Goal: Task Accomplishment & Management: Use online tool/utility

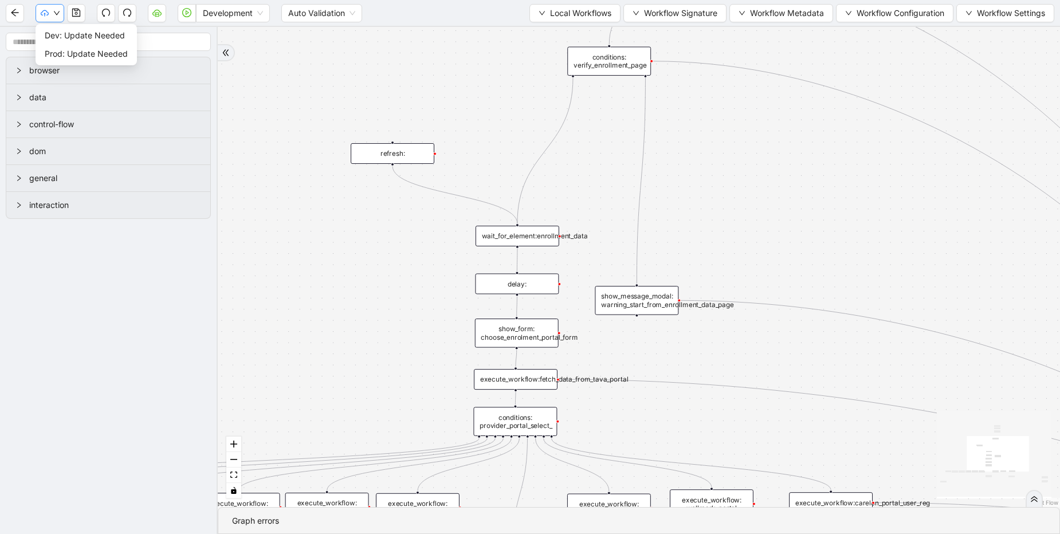
click at [48, 12] on icon "cloud-upload" at bounding box center [45, 12] width 8 height 5
click at [83, 50] on span "Prod: Update Needed" at bounding box center [86, 54] width 83 height 13
click at [635, 99] on div "trigger execute_workflow:carelon_portal_user_reg execute_workflow:fetch_data_fr…" at bounding box center [639, 267] width 843 height 480
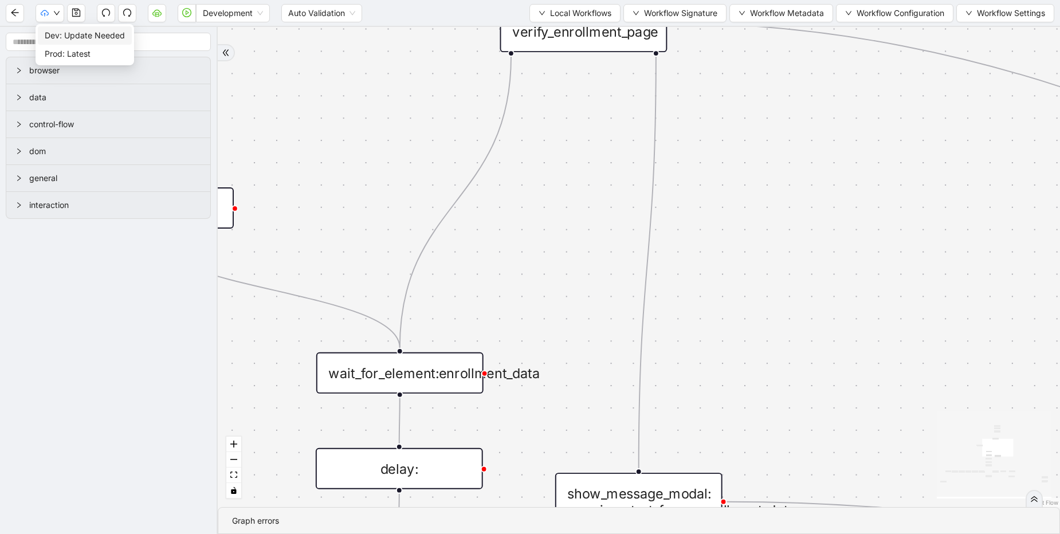
click at [67, 36] on span "Dev: Update Needed" at bounding box center [85, 35] width 80 height 13
click at [400, 398] on icon "Edge from wait_for_element:enrollment_data to delay:" at bounding box center [400, 420] width 1 height 45
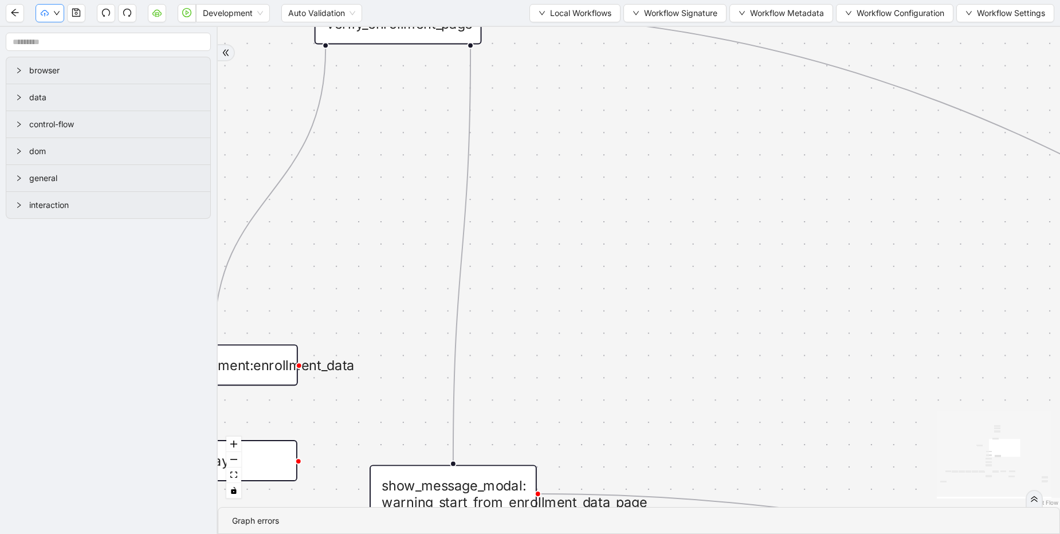
click at [53, 9] on button "button" at bounding box center [50, 13] width 29 height 18
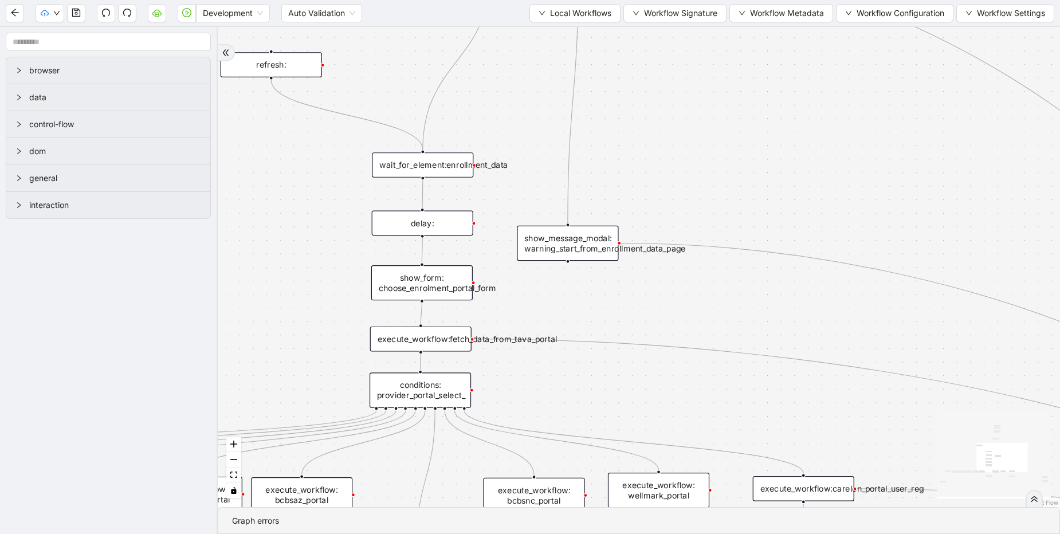
click at [434, 165] on div "wait_for_element:enrollment_data" at bounding box center [422, 164] width 101 height 25
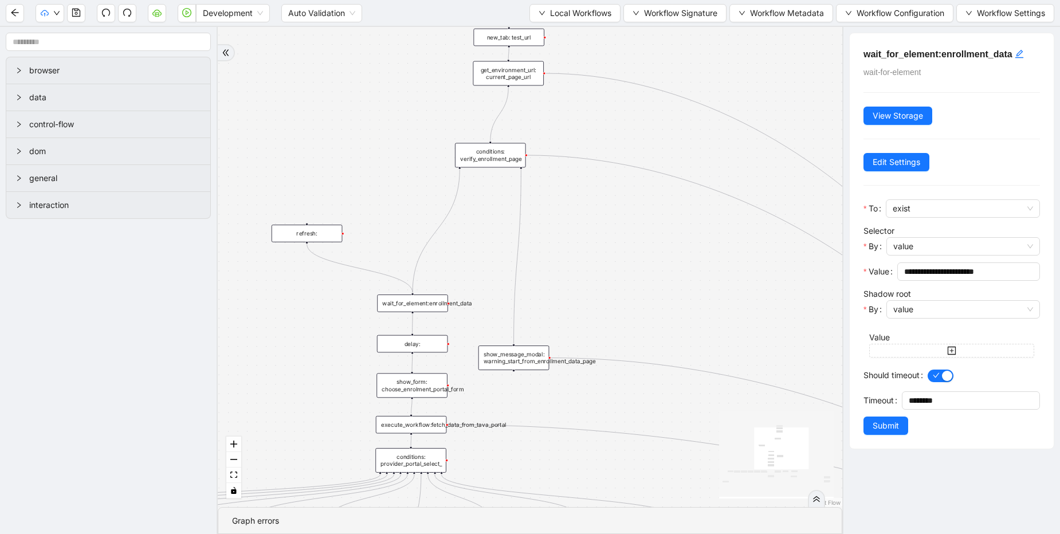
click at [503, 156] on div "conditions: verify_enrollment_page" at bounding box center [490, 155] width 71 height 25
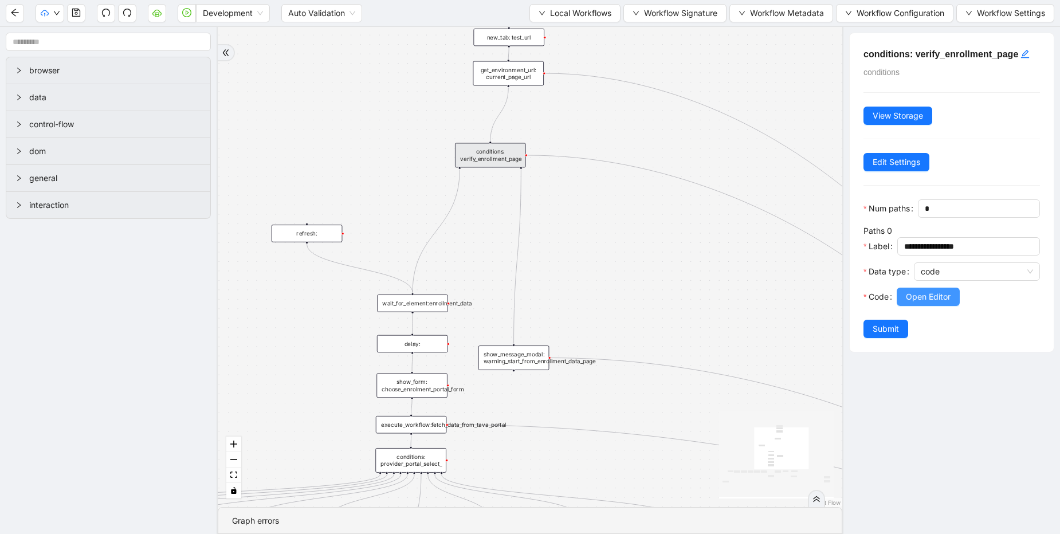
click at [943, 303] on span "Open Editor" at bounding box center [928, 297] width 45 height 13
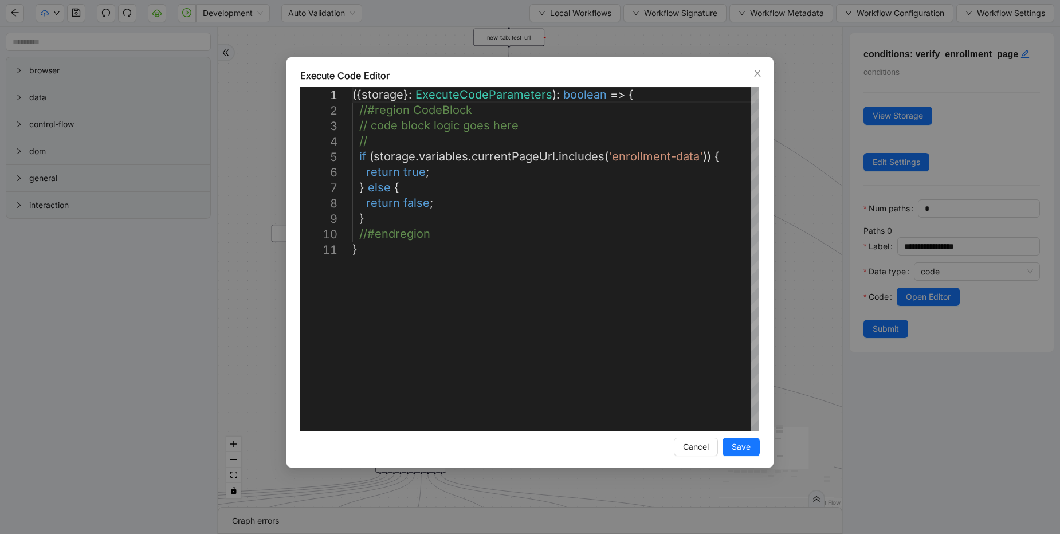
click at [802, 174] on div "**********" at bounding box center [530, 267] width 1060 height 534
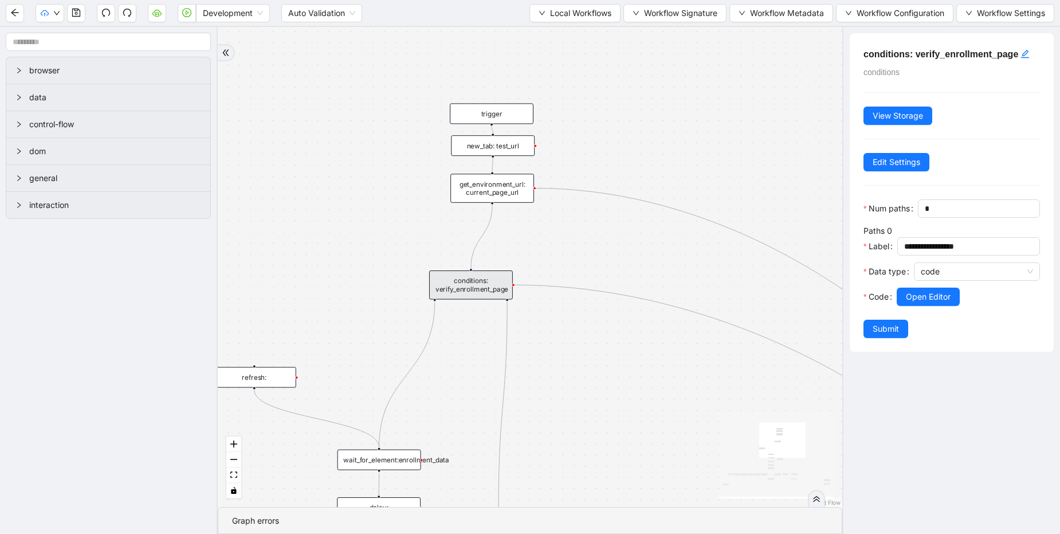
click at [503, 148] on div "new_tab: test_url" at bounding box center [493, 145] width 84 height 21
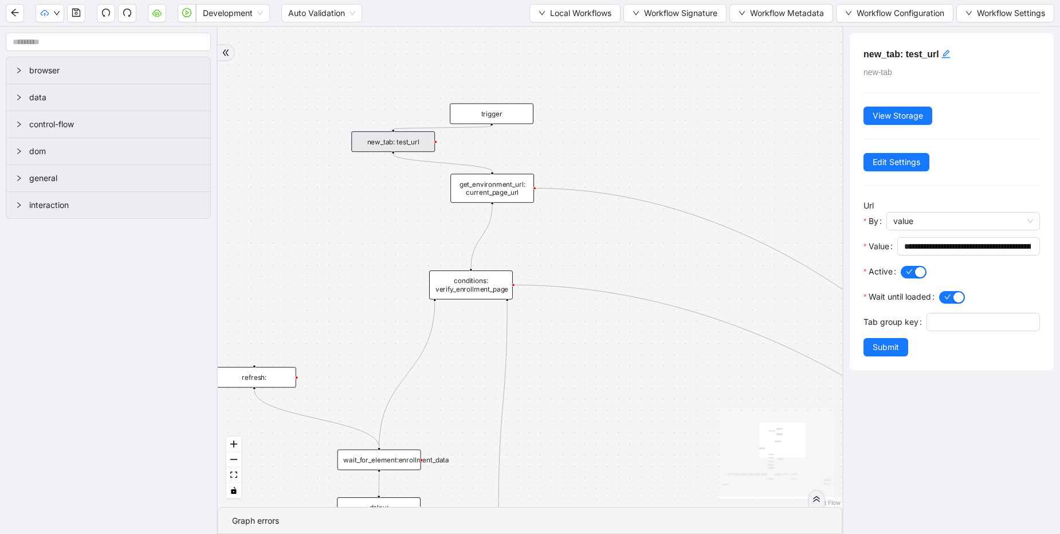
drag, startPoint x: 493, startPoint y: 146, endPoint x: 382, endPoint y: 142, distance: 111.3
click at [382, 142] on div "new_tab: test_url" at bounding box center [393, 141] width 84 height 21
drag, startPoint x: 491, startPoint y: 125, endPoint x: 489, endPoint y: 171, distance: 46.5
click at [623, 105] on div "fallback fallback Optum Lucet Bcbs caresource_enrolment Bcbsaz priorityhealth b…" at bounding box center [530, 267] width 625 height 480
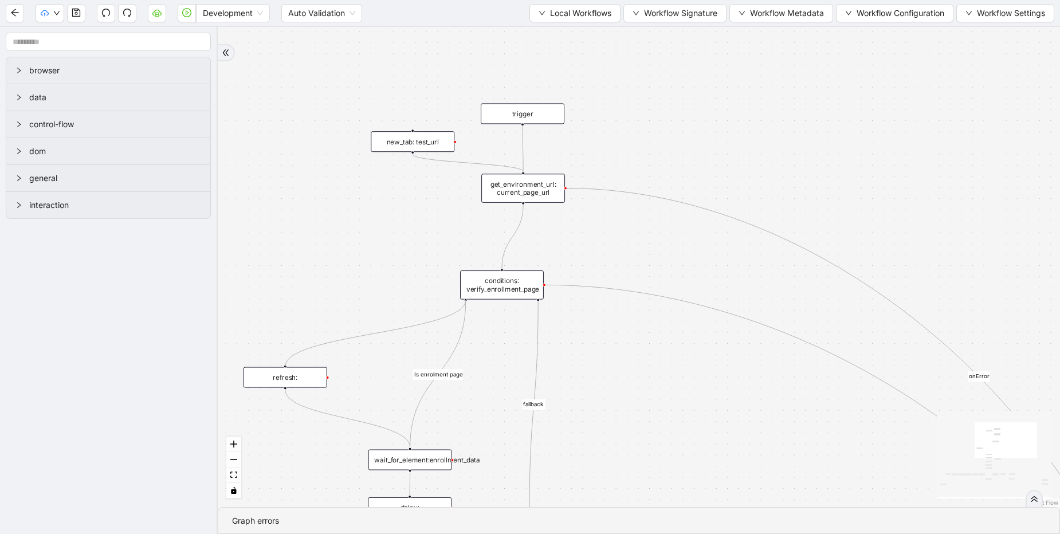
drag, startPoint x: 435, startPoint y: 300, endPoint x: 644, endPoint y: 95, distance: 292.6
click at [288, 363] on div "fallback fallback Optum Lucet Bcbs caresource_enrolment Bcbsaz priorityhealth b…" at bounding box center [639, 267] width 843 height 480
click at [644, 100] on div "fallback fallback Optum Lucet Bcbs caresource_enrolment Bcbsaz priorityhealth b…" at bounding box center [639, 267] width 843 height 480
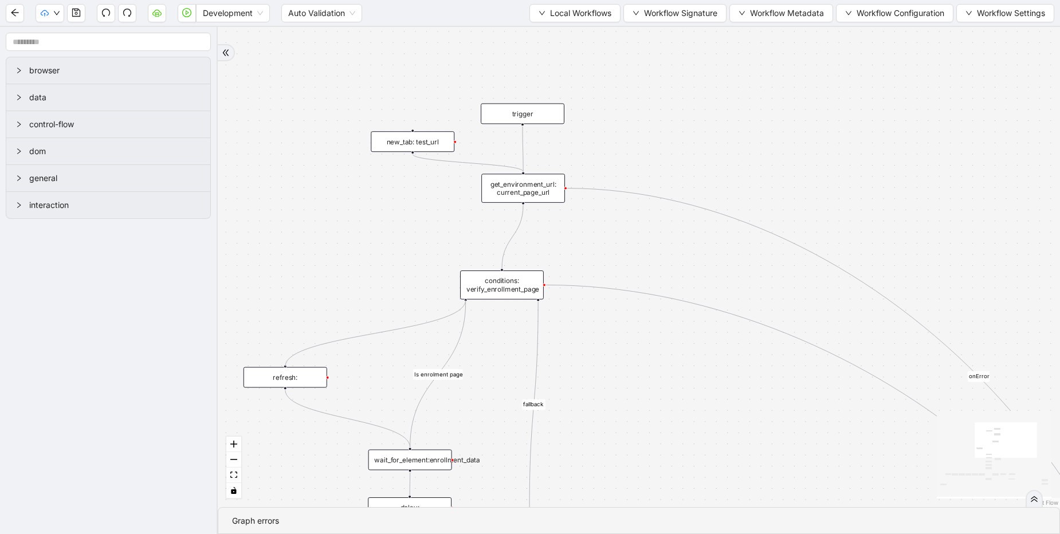
click at [426, 220] on div "fallback fallback Optum Lucet Bcbs caresource_enrolment Bcbsaz priorityhealth b…" at bounding box center [639, 267] width 843 height 480
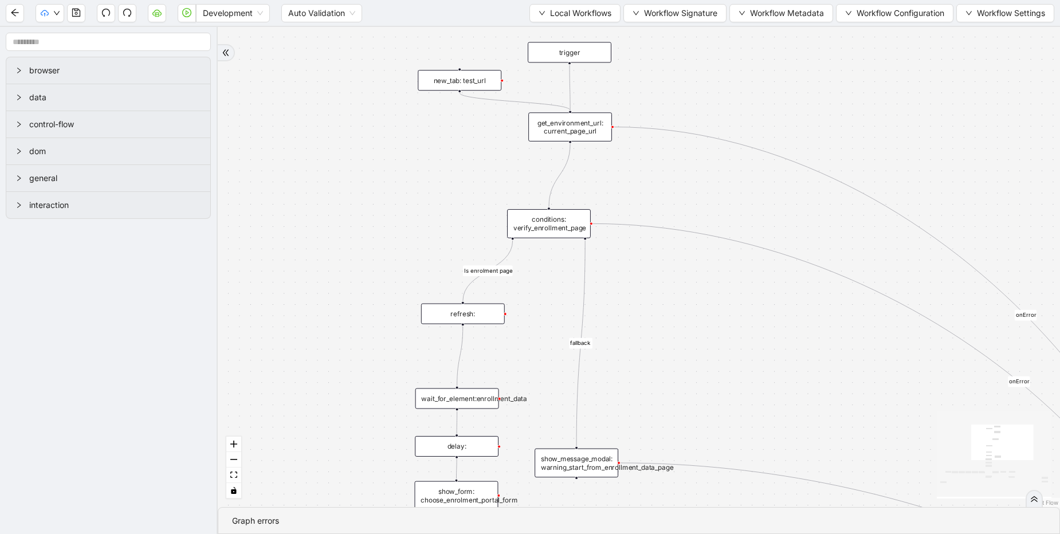
drag, startPoint x: 351, startPoint y: 318, endPoint x: 482, endPoint y: 315, distance: 130.7
click at [482, 315] on div "refresh:" at bounding box center [463, 314] width 84 height 21
click at [76, 9] on icon "save" at bounding box center [76, 13] width 8 height 8
click at [639, 103] on div "fallback fallback Optum Lucet Bcbs caresource_enrolment Bcbsaz priorityhealth b…" at bounding box center [639, 267] width 843 height 480
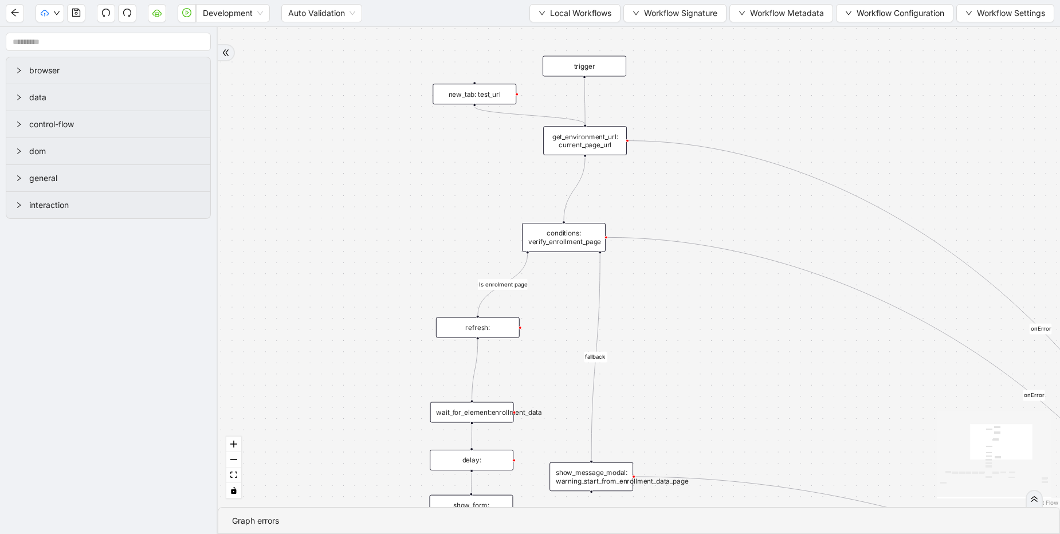
drag, startPoint x: 310, startPoint y: 144, endPoint x: 320, endPoint y: 159, distance: 18.0
click at [320, 159] on div "fallback fallback Optum Lucet Bcbs caresource_enrolment Bcbsaz priorityhealth b…" at bounding box center [639, 267] width 843 height 480
click at [81, 11] on icon "save" at bounding box center [76, 12] width 9 height 9
click at [644, 96] on div "fallback fallback Optum Lucet Bcbs caresource_enrolment Bcbsaz priorityhealth b…" at bounding box center [639, 267] width 843 height 480
click at [644, 102] on div "fallback fallback Optum Lucet Bcbs caresource_enrolment Bcbsaz priorityhealth b…" at bounding box center [639, 267] width 843 height 480
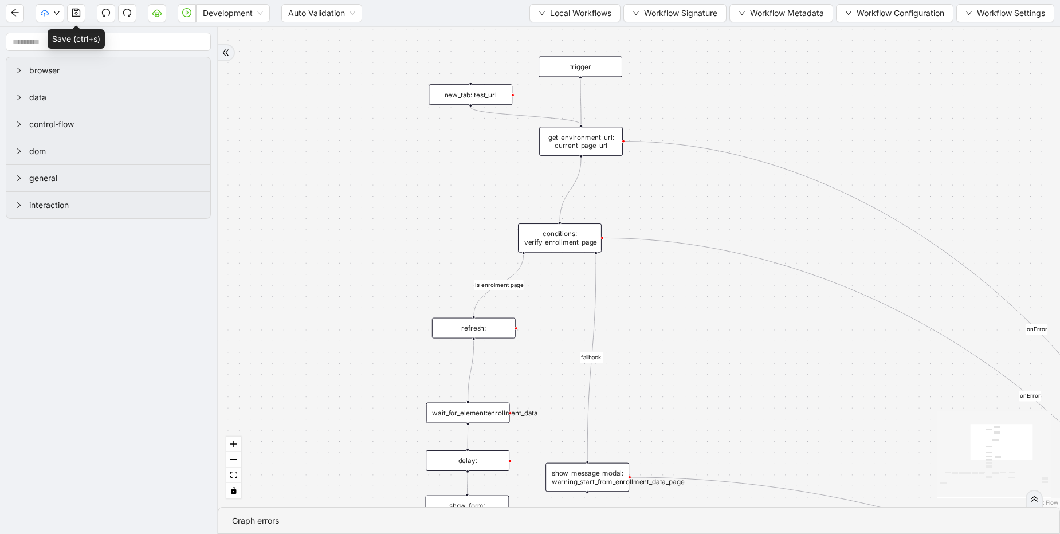
click at [644, 102] on div "fallback fallback Optum Lucet Bcbs caresource_enrolment Bcbsaz priorityhealth b…" at bounding box center [639, 267] width 843 height 480
click at [56, 222] on aside "browser data control-flow dom general interaction" at bounding box center [109, 280] width 218 height 507
click at [627, 103] on div "fallback fallback Optum Lucet Bcbs caresource_enrolment Bcbsaz priorityhealth b…" at bounding box center [639, 267] width 843 height 480
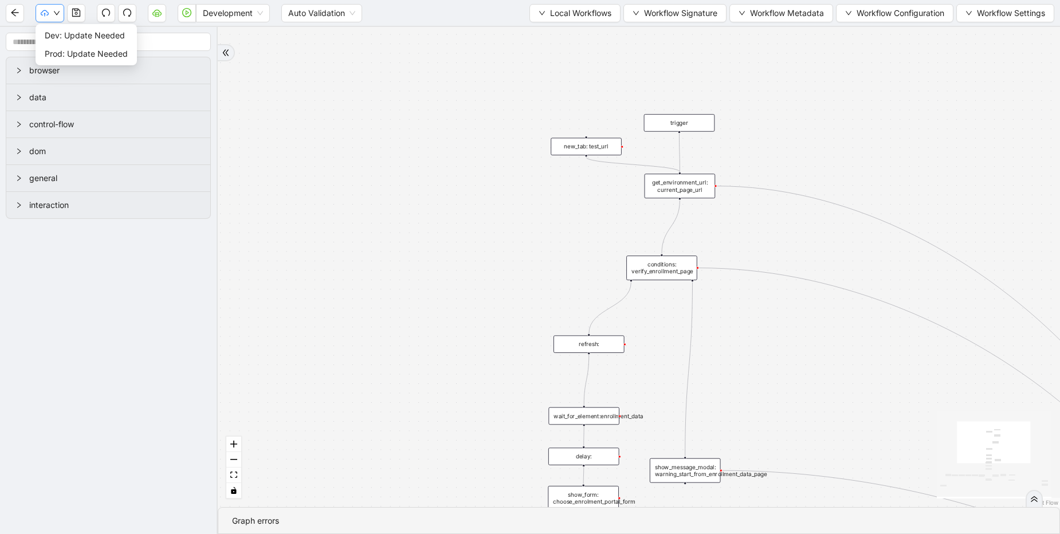
click at [52, 17] on button "button" at bounding box center [50, 13] width 29 height 18
click at [79, 54] on span "Prod: Update Needed" at bounding box center [86, 54] width 83 height 13
click at [49, 11] on button "button" at bounding box center [50, 13] width 29 height 18
click at [95, 40] on span "Dev: Update Needed" at bounding box center [85, 35] width 80 height 13
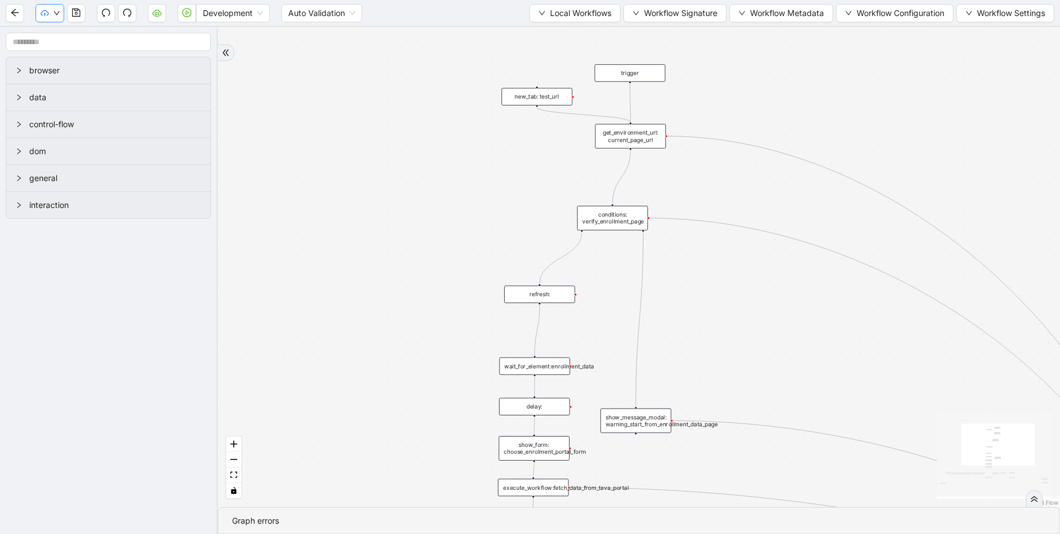
click at [49, 6] on button "button" at bounding box center [50, 13] width 29 height 18
